Goal: Task Accomplishment & Management: Manage account settings

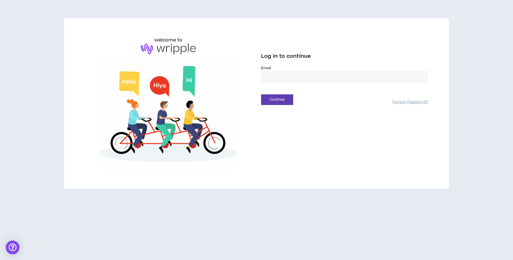
click at [281, 73] on input "email" at bounding box center [344, 77] width 167 height 12
type input "**********"
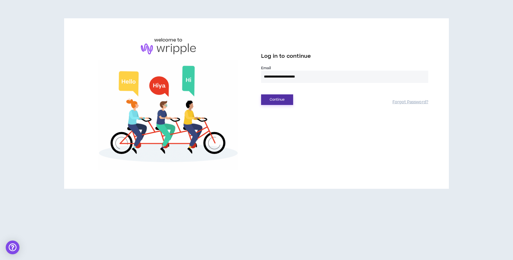
click at [278, 96] on button "Continue" at bounding box center [277, 100] width 32 height 11
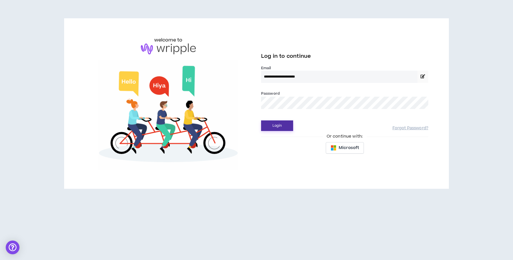
click at [278, 128] on button "Login" at bounding box center [277, 126] width 32 height 11
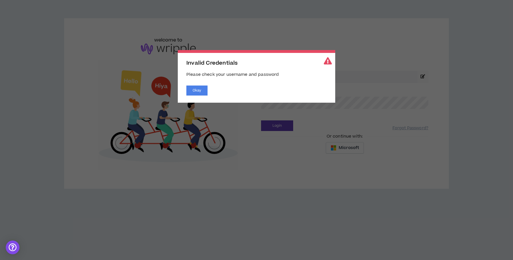
click at [195, 96] on div "Invalid Credentials Please check your username and password Okay" at bounding box center [257, 76] width 158 height 53
click at [197, 88] on button "Okay" at bounding box center [196, 91] width 21 height 10
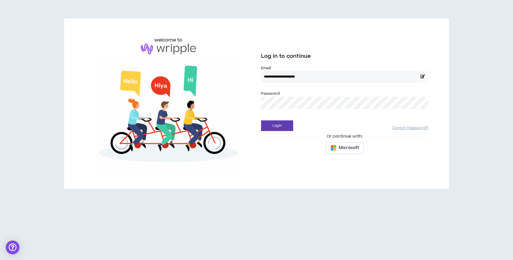
click at [261, 121] on button "Login" at bounding box center [277, 126] width 32 height 11
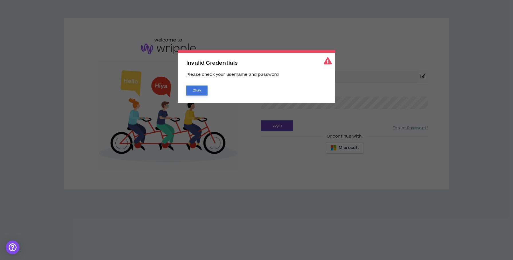
click at [188, 93] on button "Okay" at bounding box center [196, 91] width 21 height 10
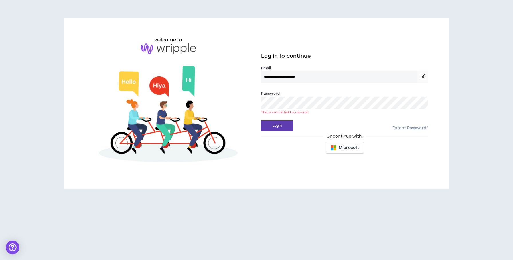
click at [413, 131] on link "Forgot Password?" at bounding box center [411, 128] width 36 height 5
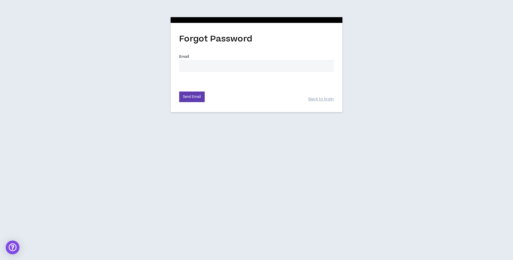
click at [211, 66] on input "Email *" at bounding box center [256, 66] width 155 height 12
type input "[EMAIL_ADDRESS][DOMAIN_NAME]"
click at [204, 98] on button "Send Email" at bounding box center [191, 97] width 25 height 11
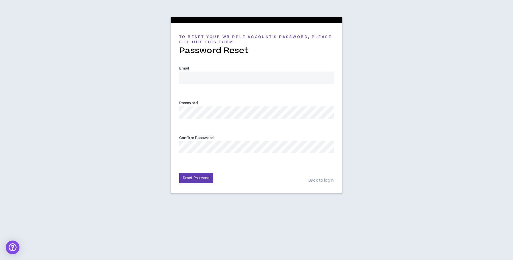
click at [223, 70] on div "Email *" at bounding box center [256, 74] width 155 height 19
click at [223, 77] on input "Email *" at bounding box center [256, 78] width 155 height 12
type input "[EMAIL_ADDRESS][DOMAIN_NAME]"
click at [205, 120] on div "Password *" at bounding box center [256, 111] width 155 height 23
click at [202, 175] on button "Reset Password" at bounding box center [196, 178] width 34 height 11
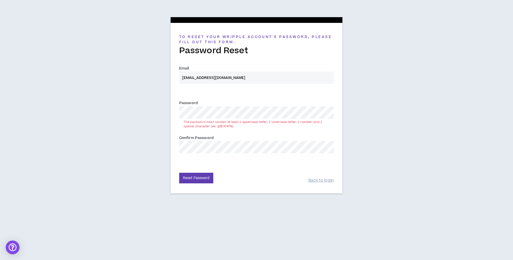
click at [203, 105] on div "Password * The password must contain at least 1 uppercase letter, 1 lowercase l…" at bounding box center [256, 109] width 155 height 19
click at [198, 175] on button "Reset Password" at bounding box center [196, 178] width 34 height 11
click at [169, 112] on div "To reset your Wripple Account's password, please fill out this form. Password R…" at bounding box center [256, 104] width 513 height 208
click at [152, 113] on div "To reset your Wripple Account's password, please fill out this form. Password R…" at bounding box center [256, 104] width 513 height 208
click at [167, 147] on div "To reset your Wripple Account's password, please fill out this form. Password R…" at bounding box center [256, 104] width 513 height 208
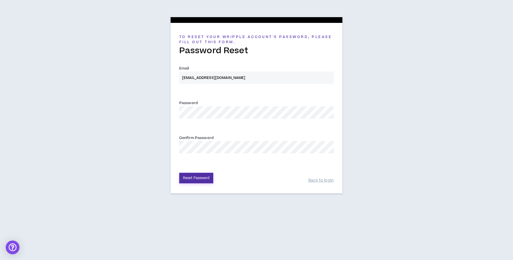
click at [203, 182] on button "Reset Password" at bounding box center [196, 178] width 34 height 11
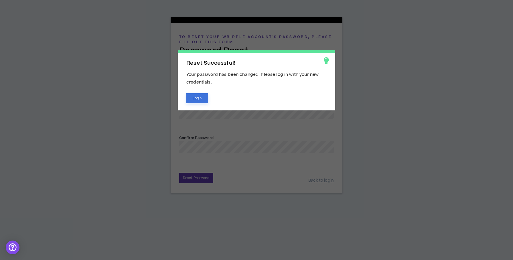
click at [198, 101] on button "Login" at bounding box center [197, 98] width 22 height 10
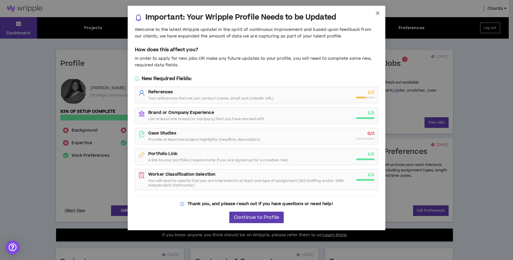
click at [378, 13] on icon "close" at bounding box center [377, 12] width 3 height 3
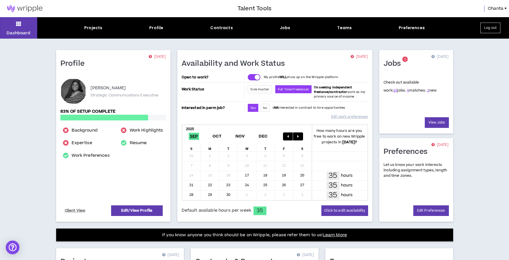
click at [439, 117] on div "Check out available work: 16 jobs. 4 matches. 1 new" at bounding box center [416, 95] width 65 height 43
click at [432, 125] on link "View Jobs" at bounding box center [437, 122] width 24 height 11
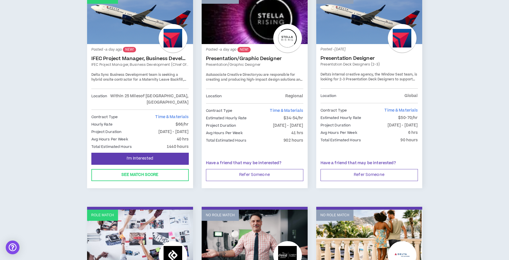
scroll to position [131, 0]
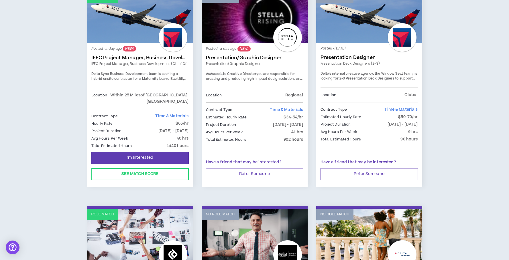
click at [142, 64] on link "IFEC Project Manager, Business Development (Chief of Staff)" at bounding box center [139, 63] width 97 height 5
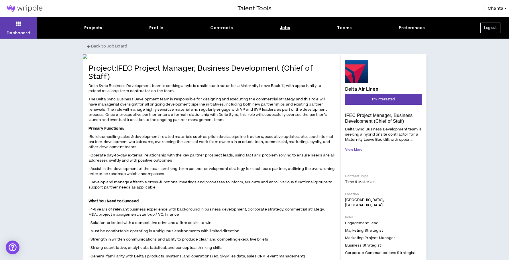
click at [357, 147] on button "View More" at bounding box center [353, 150] width 17 height 10
